Goal: Information Seeking & Learning: Learn about a topic

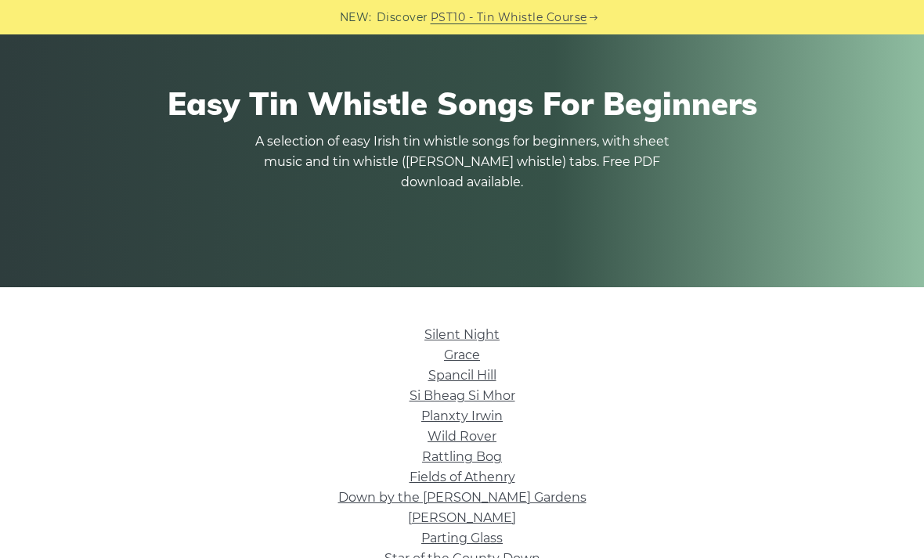
scroll to position [142, 0]
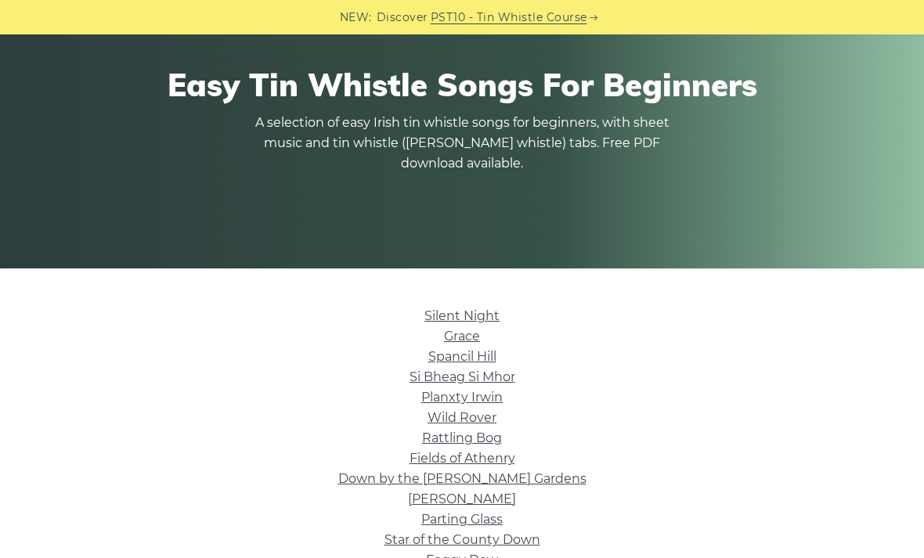
click at [463, 344] on link "Grace" at bounding box center [462, 336] width 36 height 15
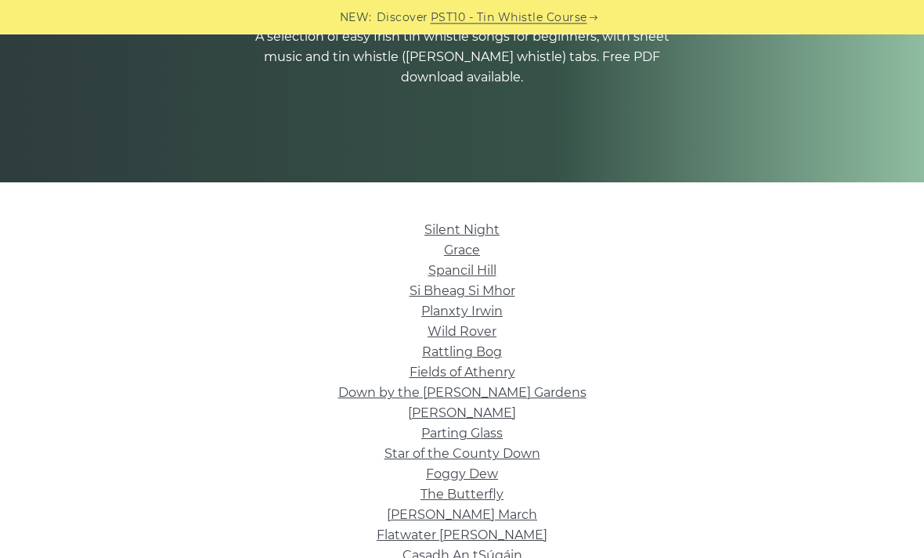
scroll to position [229, 0]
click at [469, 233] on link "Silent Night" at bounding box center [461, 229] width 75 height 15
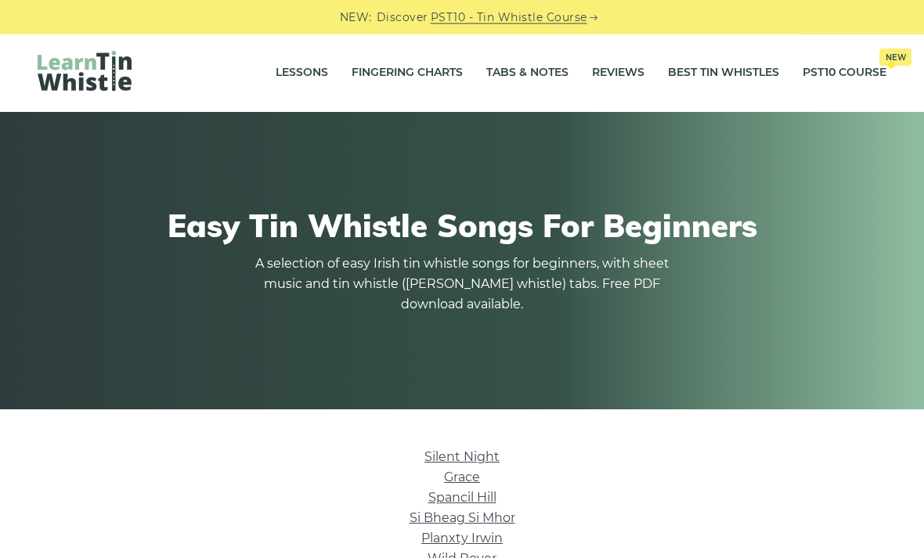
scroll to position [0, 0]
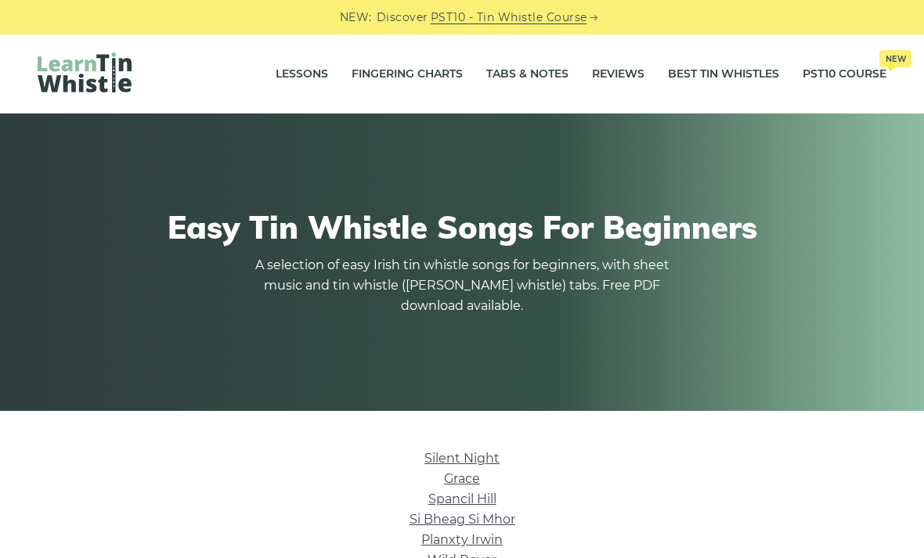
click at [519, 70] on link "Tabs & Notes" at bounding box center [527, 74] width 82 height 39
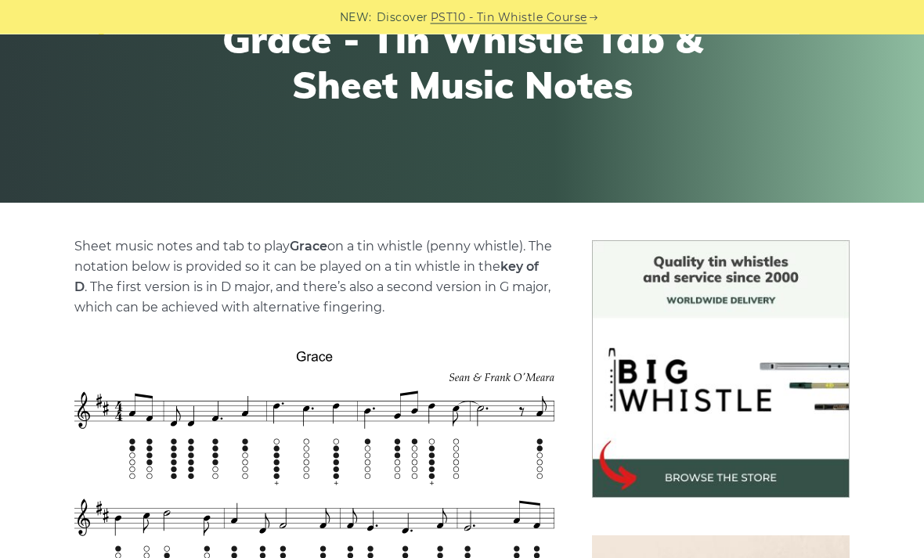
scroll to position [171, 0]
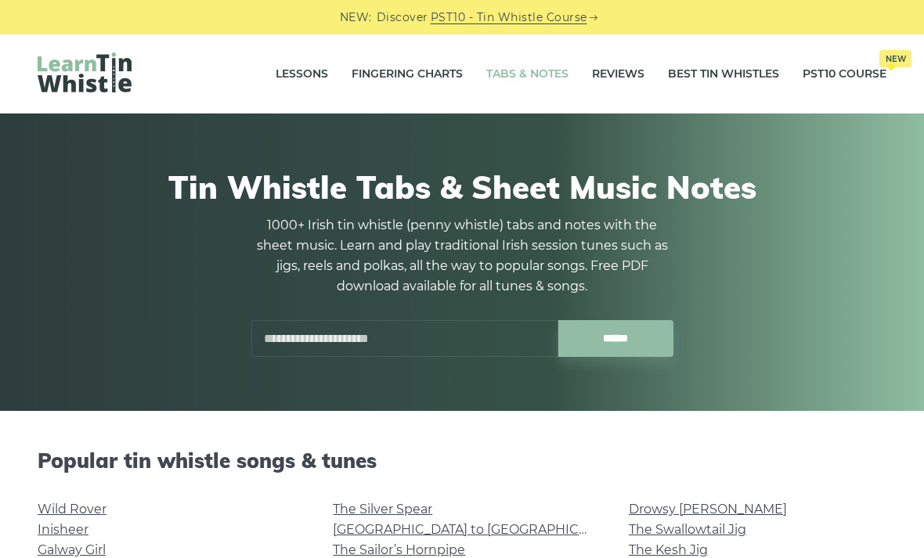
click at [404, 76] on link "Fingering Charts" at bounding box center [407, 74] width 111 height 39
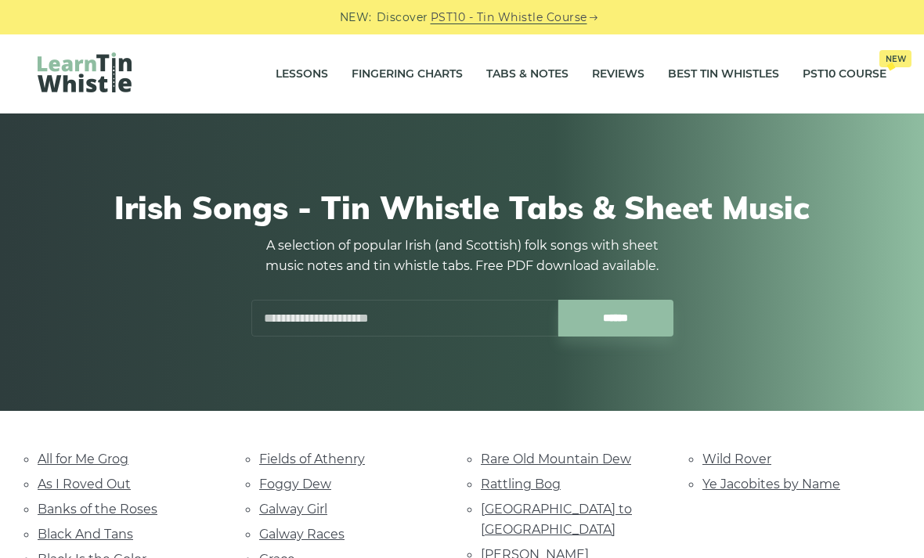
click at [343, 460] on link "Fields of Athenry" at bounding box center [312, 459] width 106 height 15
